Goal: Task Accomplishment & Management: Manage account settings

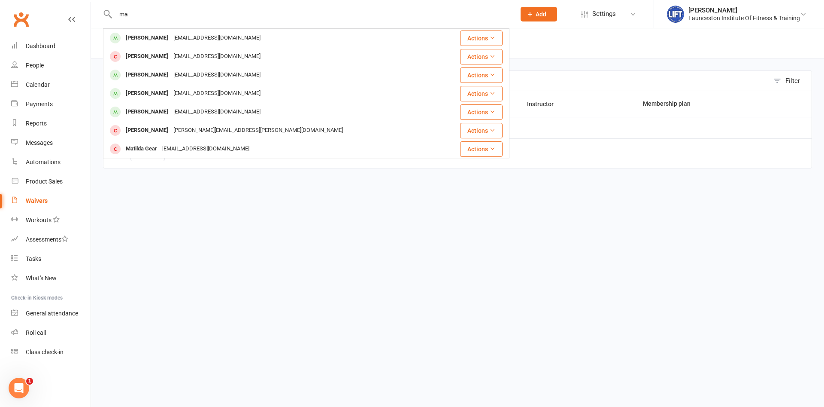
type input "m"
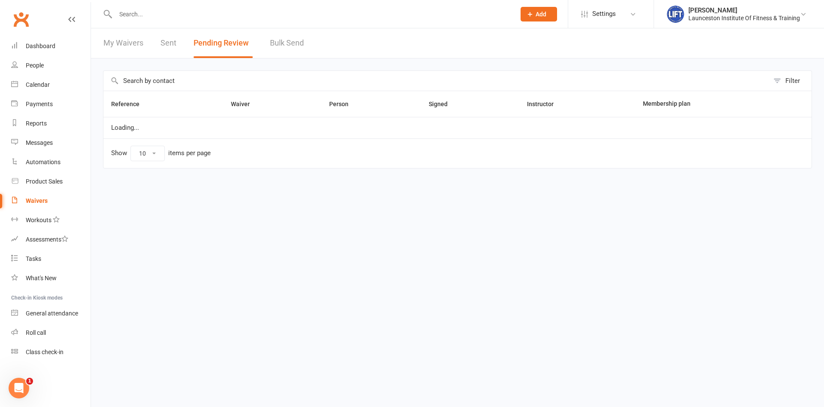
click at [233, 16] on input "text" at bounding box center [311, 14] width 397 height 12
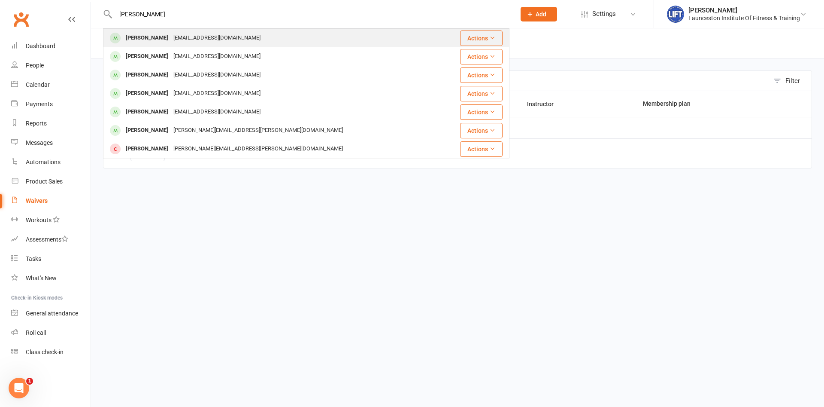
type input "[PERSON_NAME]"
click at [249, 41] on div "[PERSON_NAME] [PERSON_NAME][EMAIL_ADDRESS][DOMAIN_NAME]" at bounding box center [272, 38] width 337 height 18
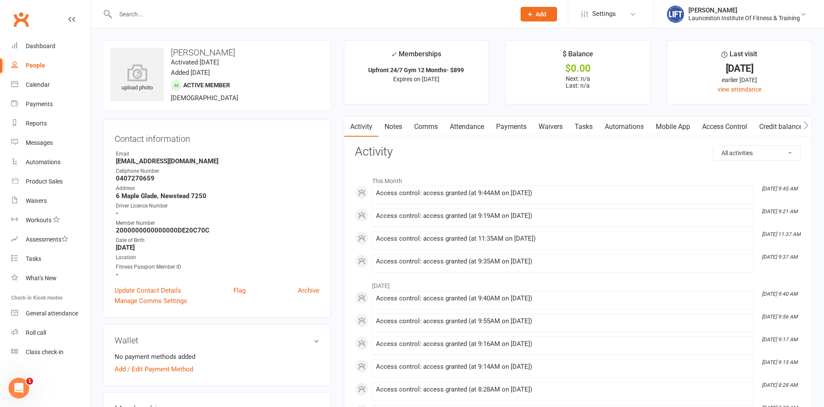
click at [519, 124] on link "Payments" at bounding box center [511, 127] width 42 height 20
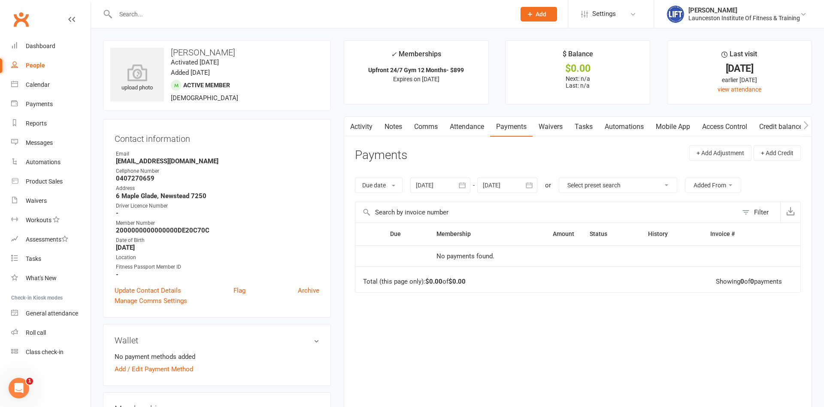
scroll to position [131, 0]
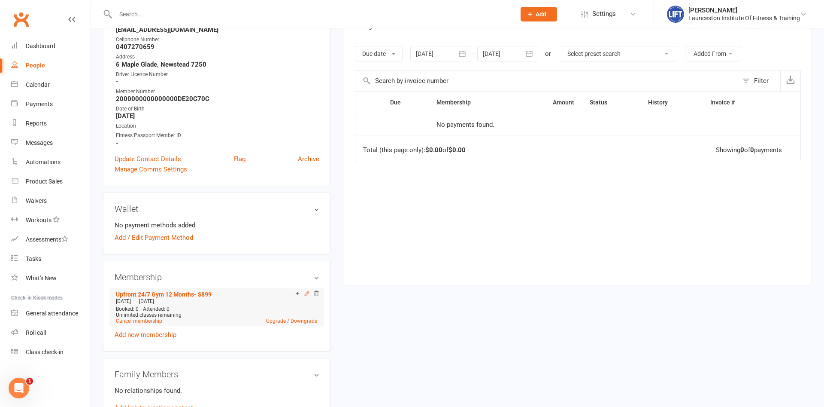
click at [308, 294] on icon at bounding box center [307, 293] width 6 height 6
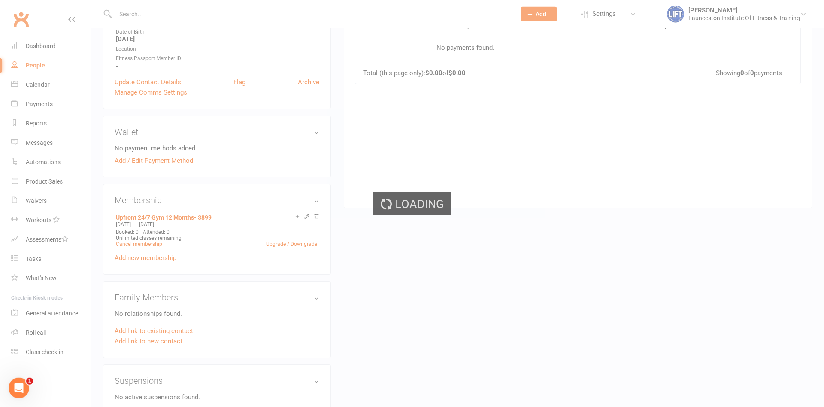
scroll to position [219, 0]
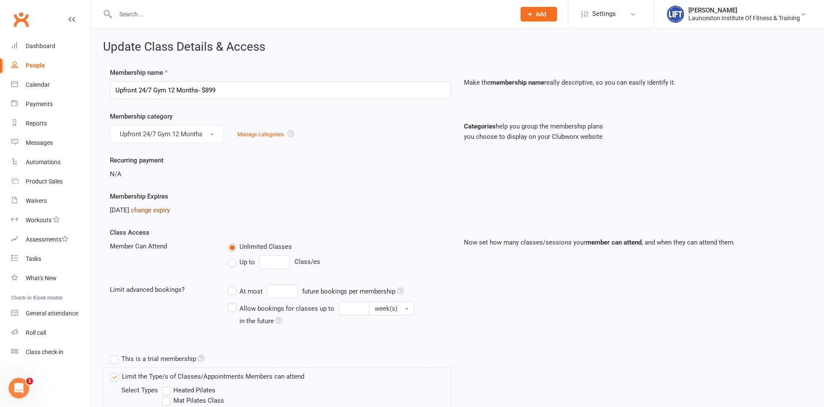
click at [170, 209] on link "change expiry" at bounding box center [150, 210] width 39 height 8
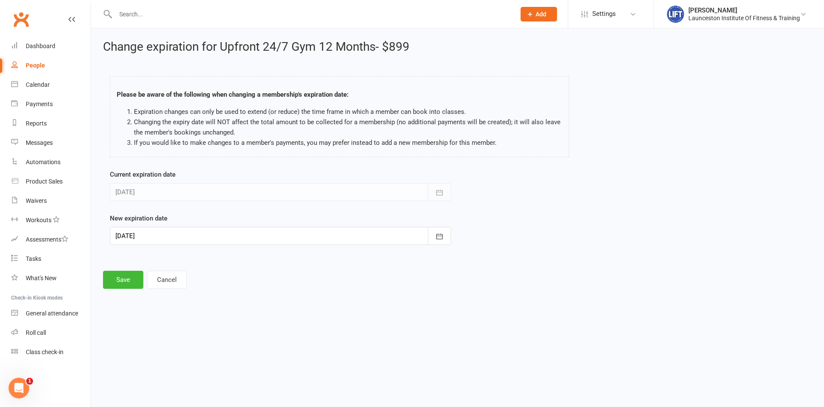
click at [247, 235] on div at bounding box center [280, 236] width 341 height 18
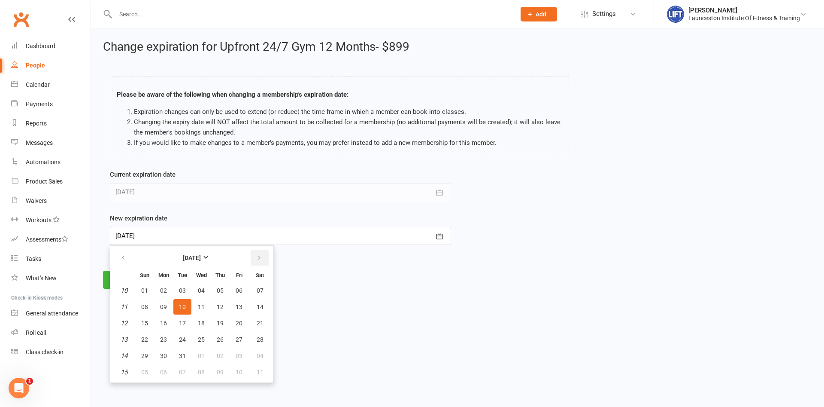
click at [261, 258] on icon "button" at bounding box center [259, 257] width 6 height 7
click at [237, 289] on span "01" at bounding box center [239, 290] width 7 height 7
type input "[DATE]"
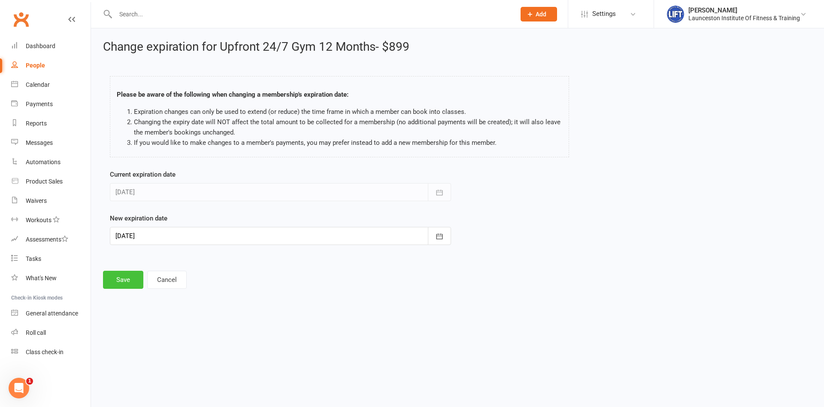
click at [130, 284] on button "Save" at bounding box center [123, 279] width 40 height 18
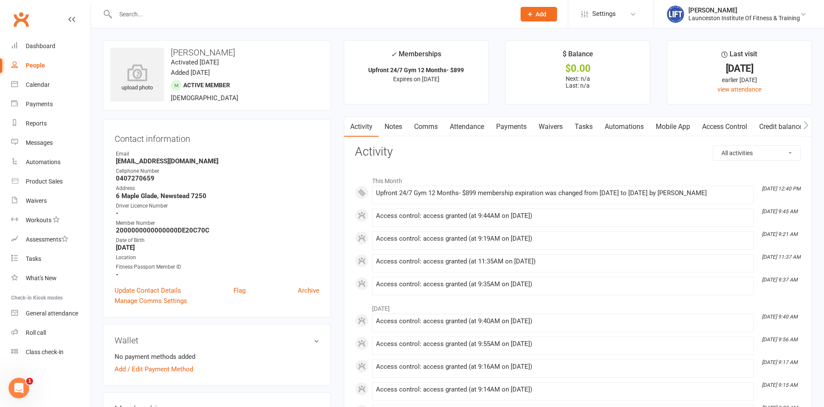
click at [181, 14] on input "text" at bounding box center [311, 14] width 397 height 12
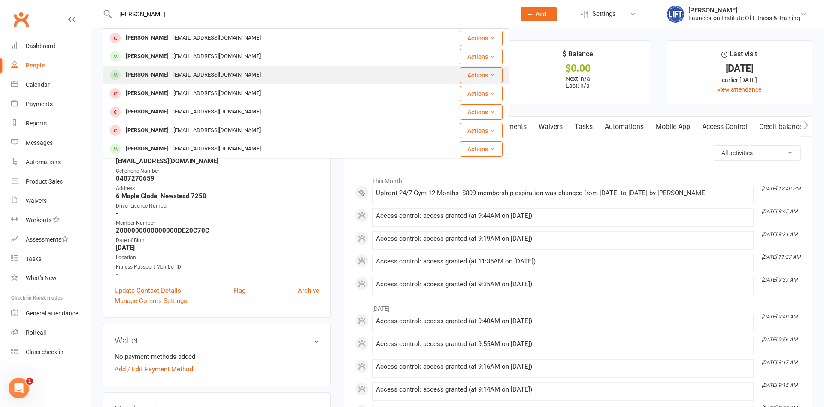
type input "[PERSON_NAME]"
click at [212, 72] on div "[EMAIL_ADDRESS][DOMAIN_NAME]" at bounding box center [217, 75] width 92 height 12
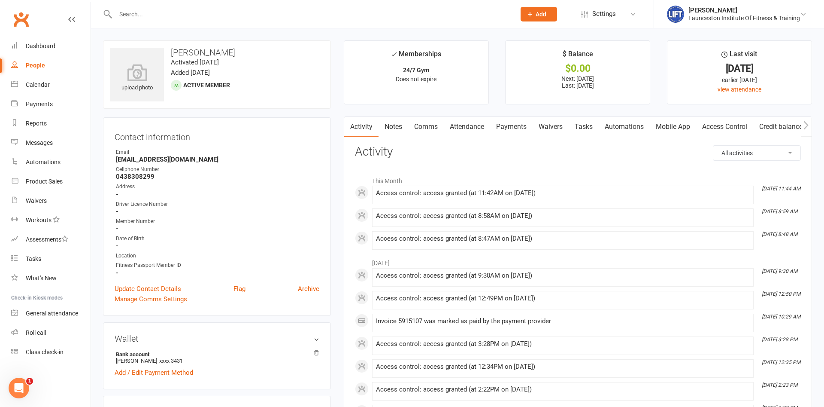
click at [507, 124] on link "Payments" at bounding box center [511, 127] width 42 height 20
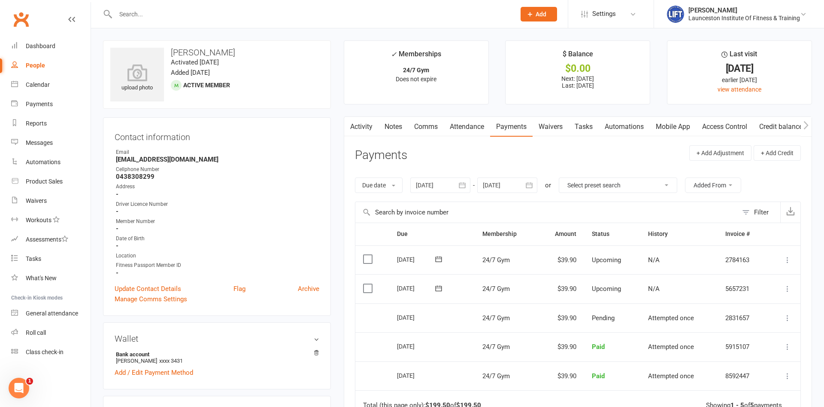
click at [466, 193] on div "Due date Due date Date paid Date failed Date settled [DATE] [DATE] Sun Mon Tue …" at bounding box center [578, 185] width 446 height 33
click at [465, 184] on icon "button" at bounding box center [462, 185] width 9 height 9
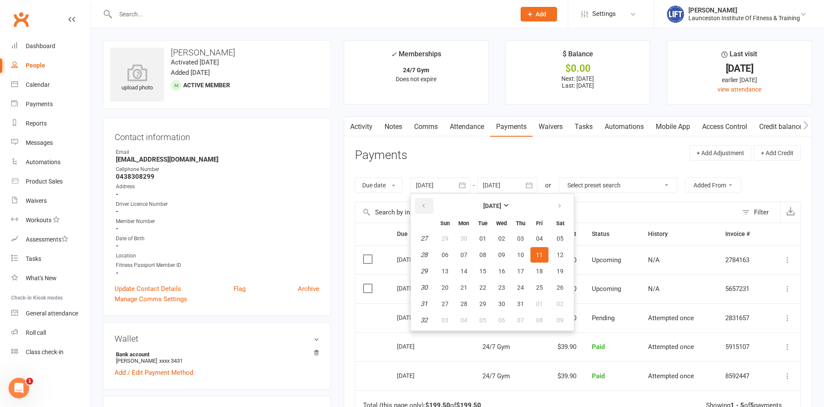
click at [421, 201] on button "button" at bounding box center [424, 205] width 18 height 15
click at [587, 306] on td "Pending" at bounding box center [612, 317] width 56 height 29
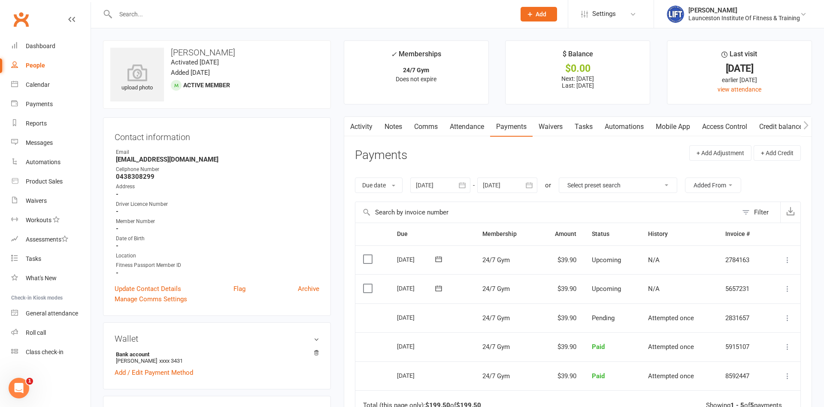
click at [462, 187] on icon "button" at bounding box center [462, 185] width 9 height 9
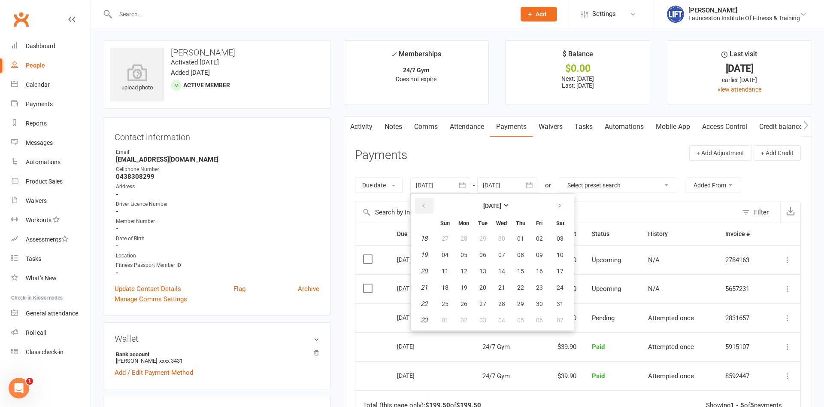
click at [424, 206] on icon "button" at bounding box center [424, 205] width 6 height 7
click at [505, 260] on button "05" at bounding box center [502, 254] width 18 height 15
type input "[DATE]"
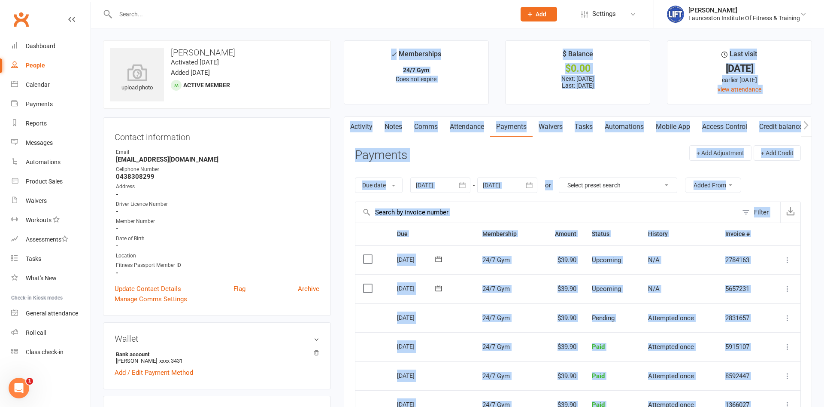
drag, startPoint x: 395, startPoint y: 324, endPoint x: 821, endPoint y: 303, distance: 426.7
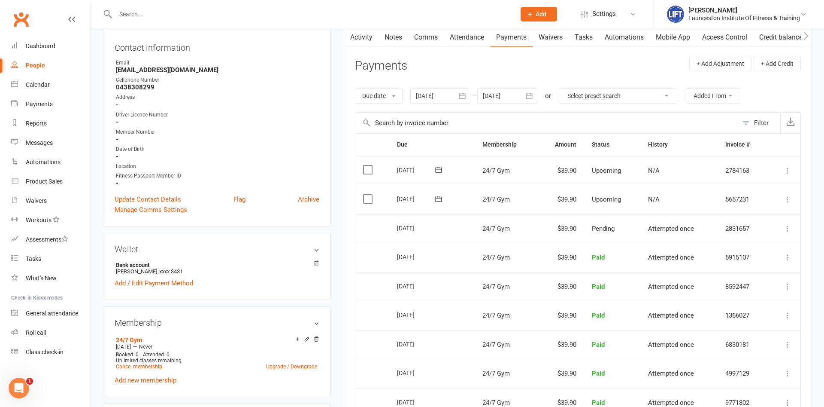
scroll to position [175, 0]
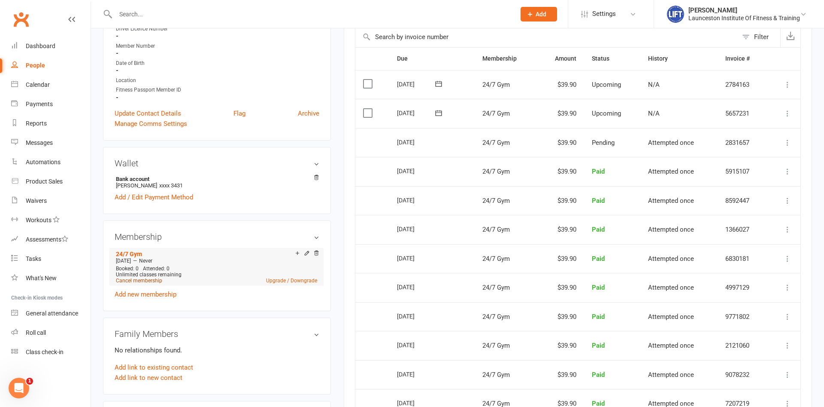
click at [149, 280] on link "Cancel membership" at bounding box center [139, 280] width 46 height 6
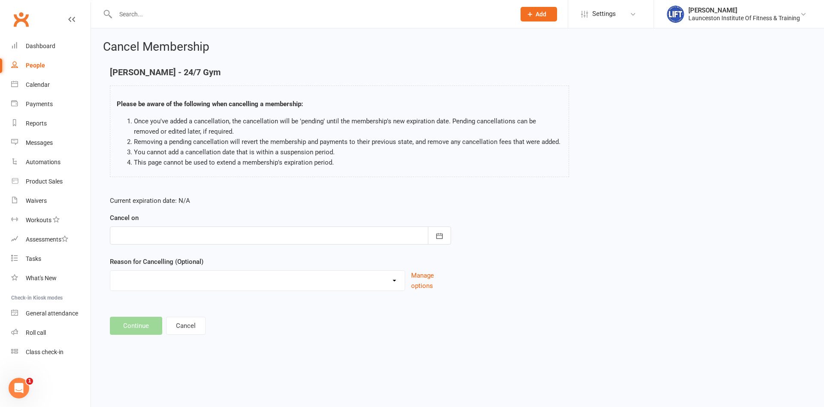
click at [278, 247] on form "Current expiration date: N/A Cancel on [DATE] Sun Mon Tue Wed Thu Fri Sat 31 27…" at bounding box center [280, 242] width 341 height 95
click at [282, 231] on div at bounding box center [280, 235] width 341 height 18
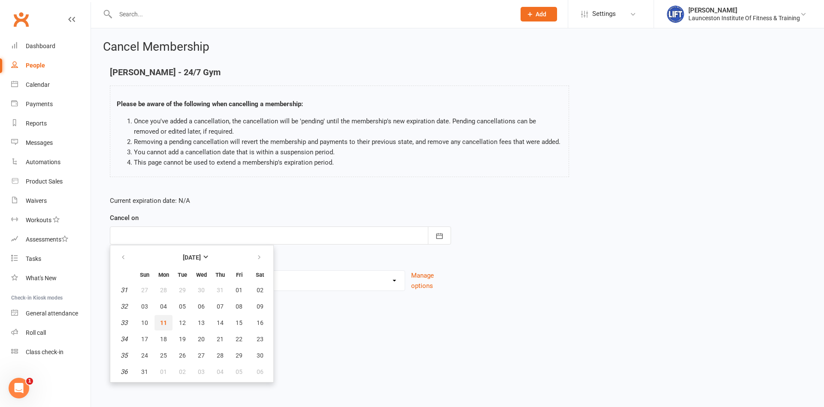
click at [157, 319] on button "11" at bounding box center [164, 322] width 18 height 15
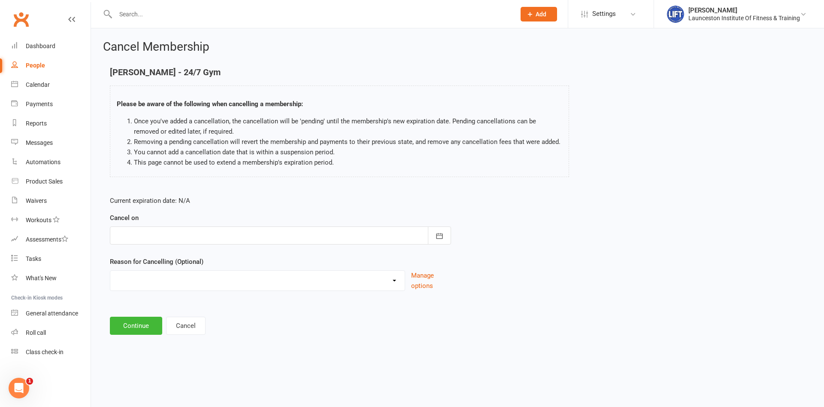
type input "[DATE]"
click at [141, 325] on button "Continue" at bounding box center [136, 325] width 52 height 18
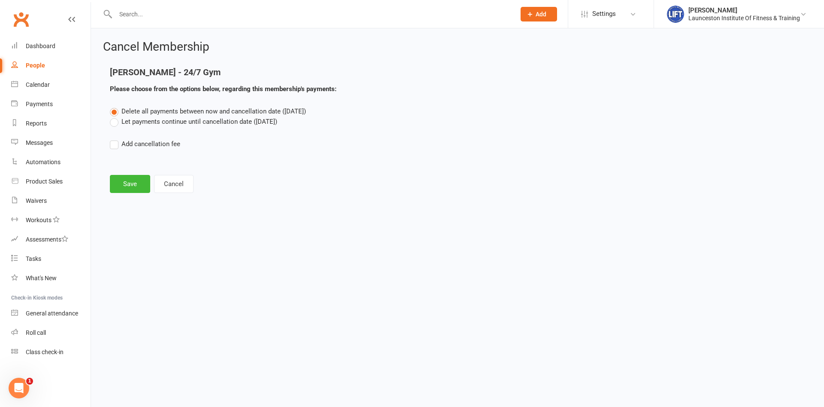
click at [164, 116] on label "Delete all payments between now and cancellation date ([DATE])" at bounding box center [208, 111] width 196 height 10
click at [115, 106] on input "Delete all payments between now and cancellation date ([DATE])" at bounding box center [113, 106] width 6 height 0
click at [154, 119] on label "Let payments continue until cancellation date ([DATE])" at bounding box center [193, 121] width 167 height 10
click at [115, 116] on input "Let payments continue until cancellation date ([DATE])" at bounding box center [113, 116] width 6 height 0
click at [127, 183] on button "Save" at bounding box center [130, 184] width 40 height 18
